Goal: Find specific page/section: Find specific page/section

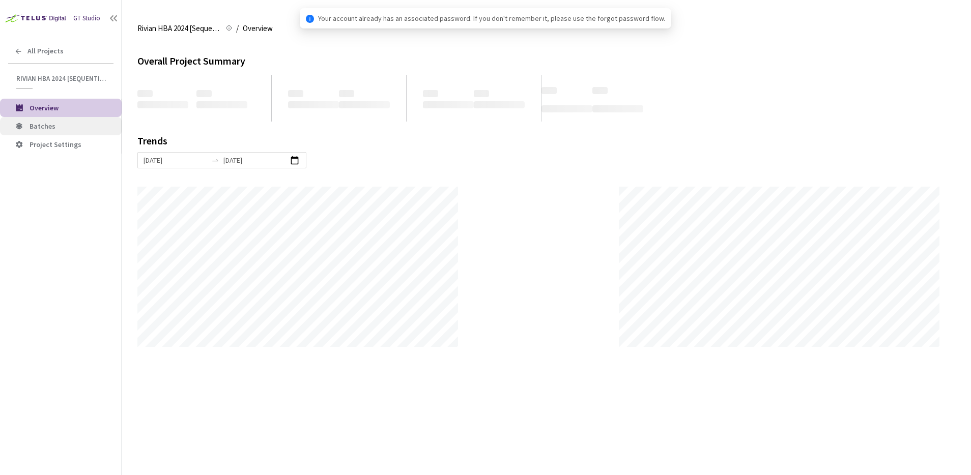
scroll to position [475, 971]
click at [43, 132] on li "Batches" at bounding box center [61, 126] width 122 height 18
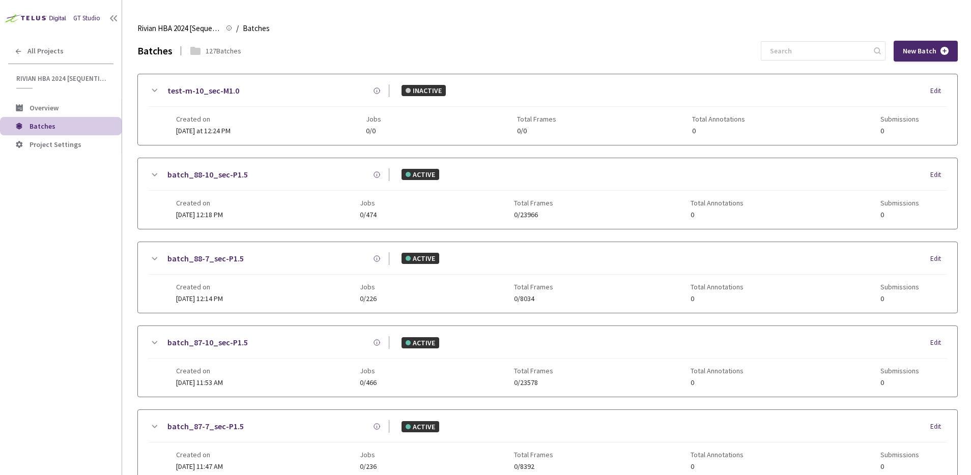
click at [729, 49] on div "Batches 127 Batches New Batch" at bounding box center [547, 51] width 820 height 21
click at [689, 61] on div "Batches 127 Batches New Batch" at bounding box center [547, 51] width 820 height 21
click at [770, 51] on div "Batches 127 Batches New Batch" at bounding box center [547, 51] width 820 height 21
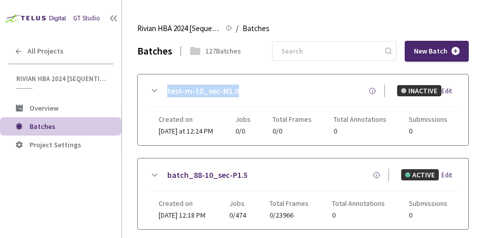
drag, startPoint x: 238, startPoint y: 90, endPoint x: 167, endPoint y: 90, distance: 70.2
click at [167, 90] on div "test-m-10_sec-M1.0" at bounding box center [272, 90] width 225 height 13
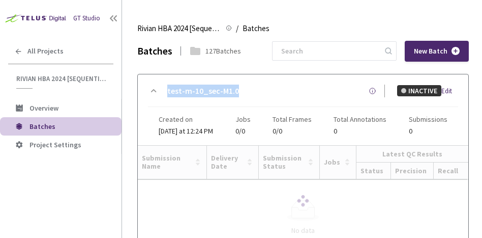
copy link "test-m-10_sec-M1.0"
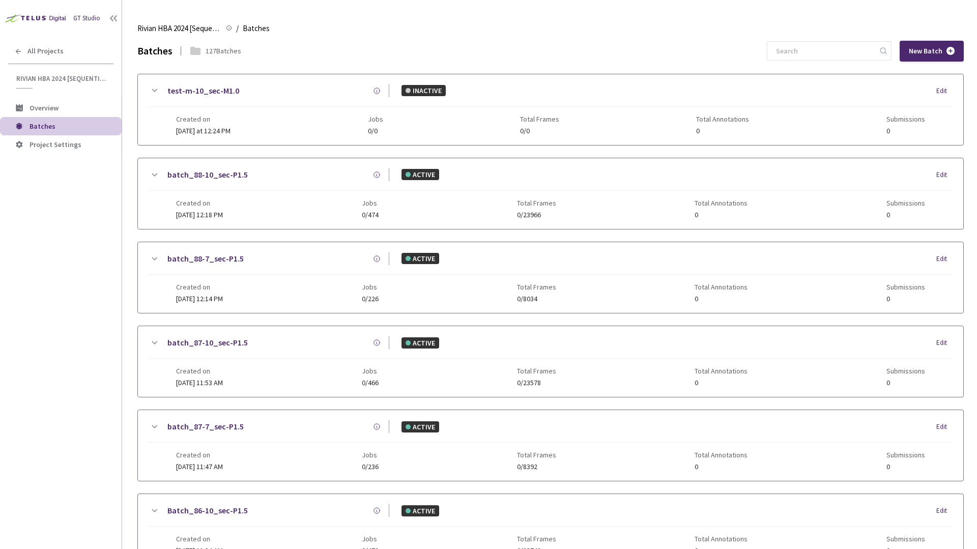
click at [382, 60] on div "Batches 127 Batches New Batch" at bounding box center [550, 51] width 826 height 21
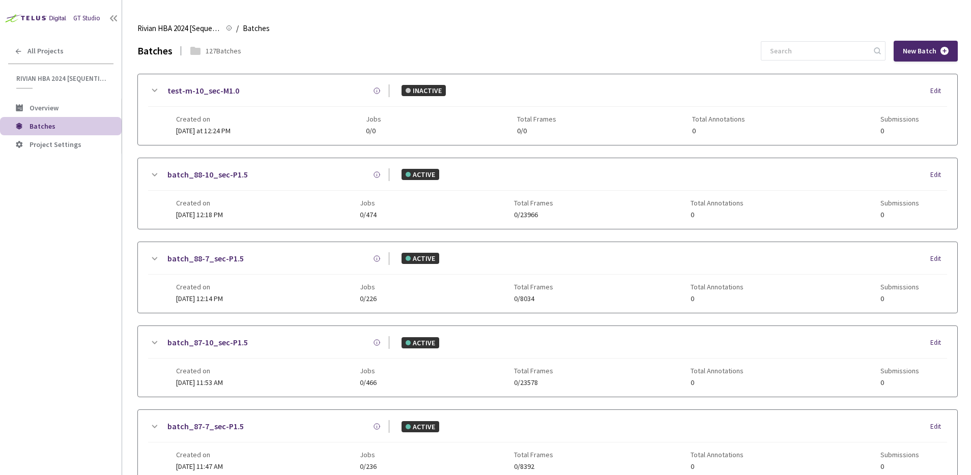
click at [762, 60] on div "Batches 127 Batches New Batch" at bounding box center [547, 51] width 820 height 21
click at [631, 20] on div "Rivian HBA 2024 [Sequential] Rivian HBA 2024 [Sequential] / Batches Batches" at bounding box center [547, 28] width 820 height 24
click at [673, 54] on div "Batches 127 Batches New Batch" at bounding box center [547, 51] width 820 height 21
click at [672, 54] on div "Batches 127 Batches New Batch" at bounding box center [547, 51] width 820 height 21
click at [670, 55] on div "Batches 127 Batches New Batch" at bounding box center [547, 51] width 820 height 21
